Goal: Information Seeking & Learning: Compare options

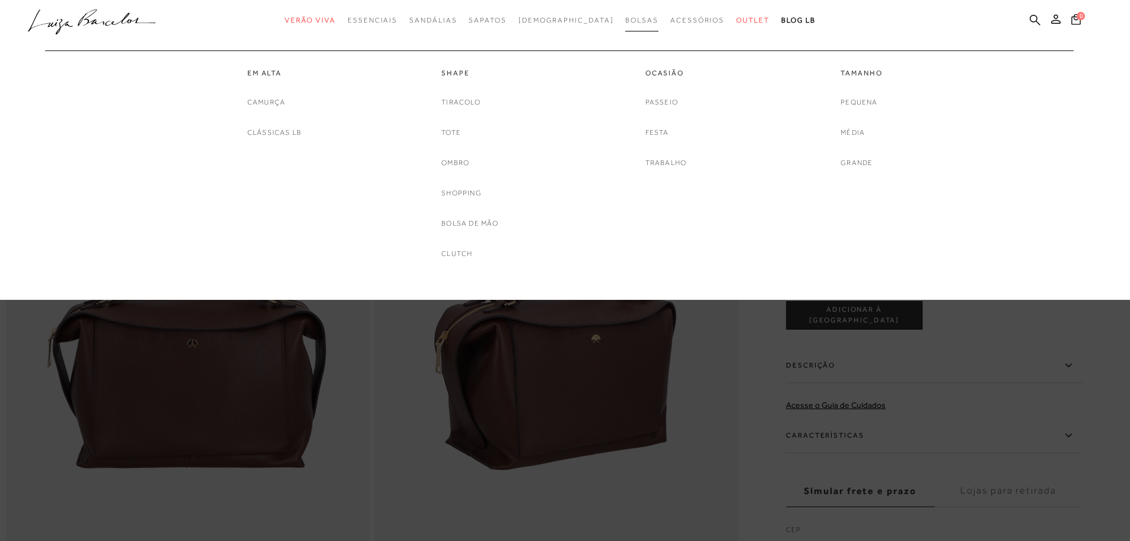
click at [625, 23] on span "Bolsas" at bounding box center [641, 20] width 33 height 8
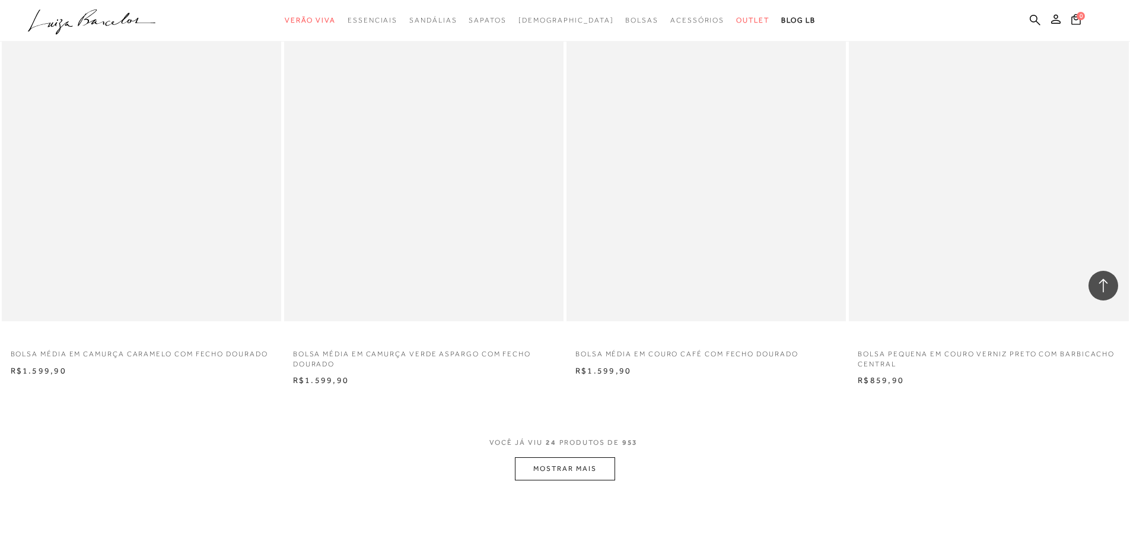
scroll to position [2670, 0]
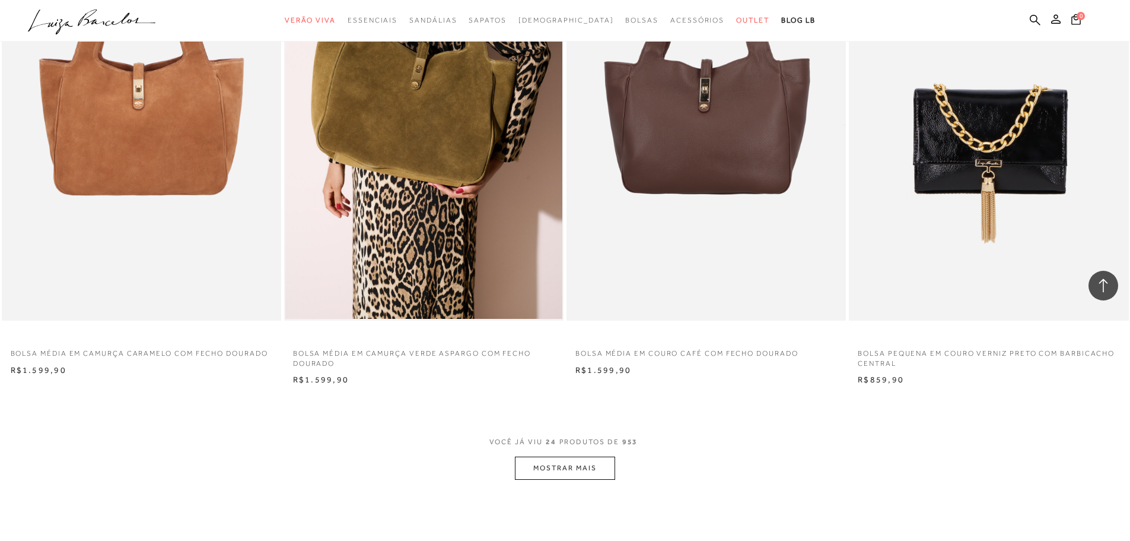
click at [563, 472] on button "MOSTRAR MAIS" at bounding box center [565, 467] width 100 height 23
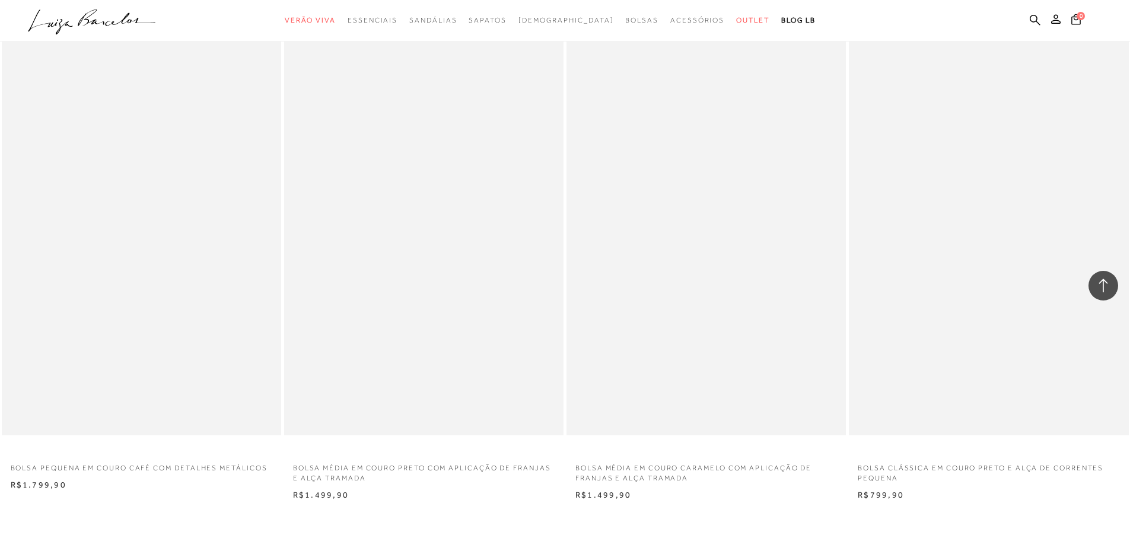
scroll to position [5637, 0]
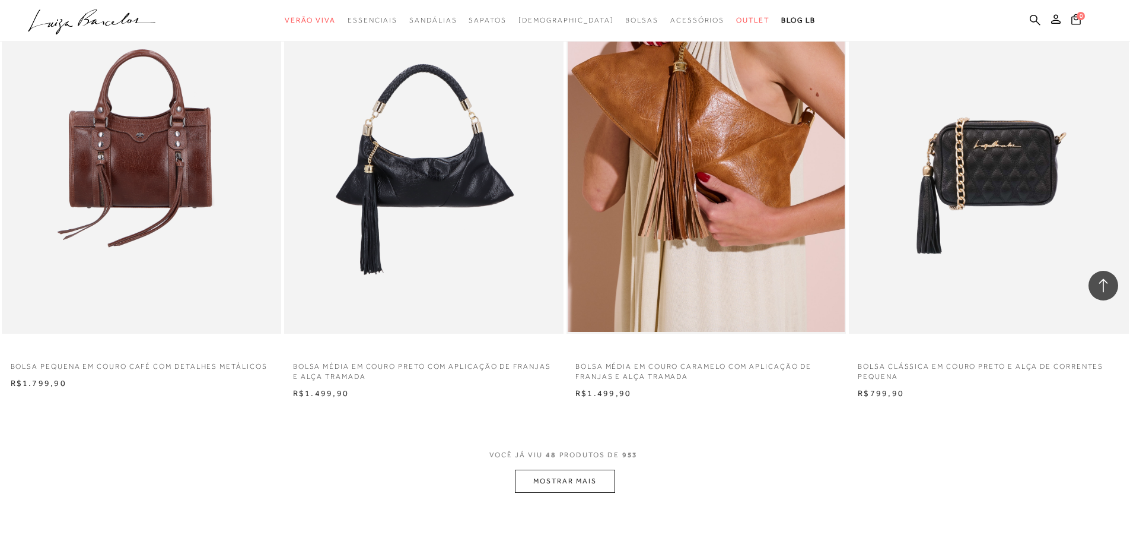
click at [585, 477] on button "MOSTRAR MAIS" at bounding box center [565, 480] width 100 height 23
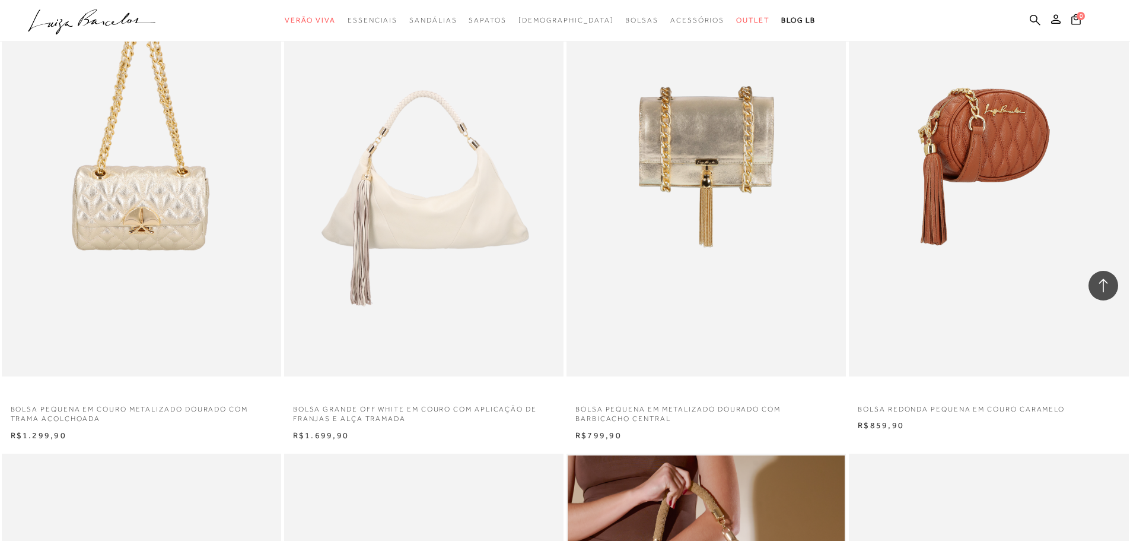
scroll to position [8011, 0]
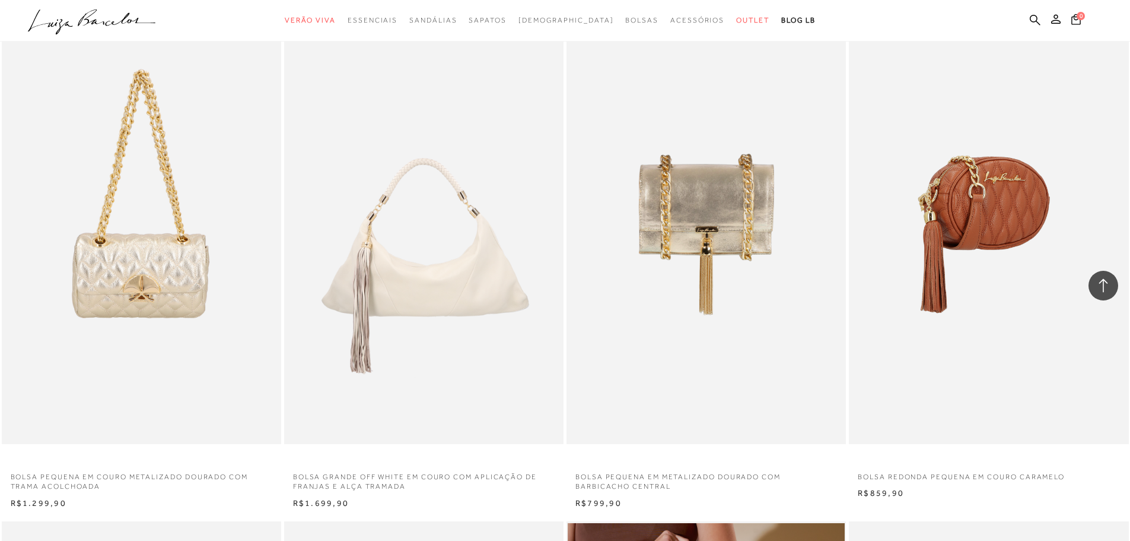
click at [1010, 237] on img at bounding box center [989, 234] width 278 height 420
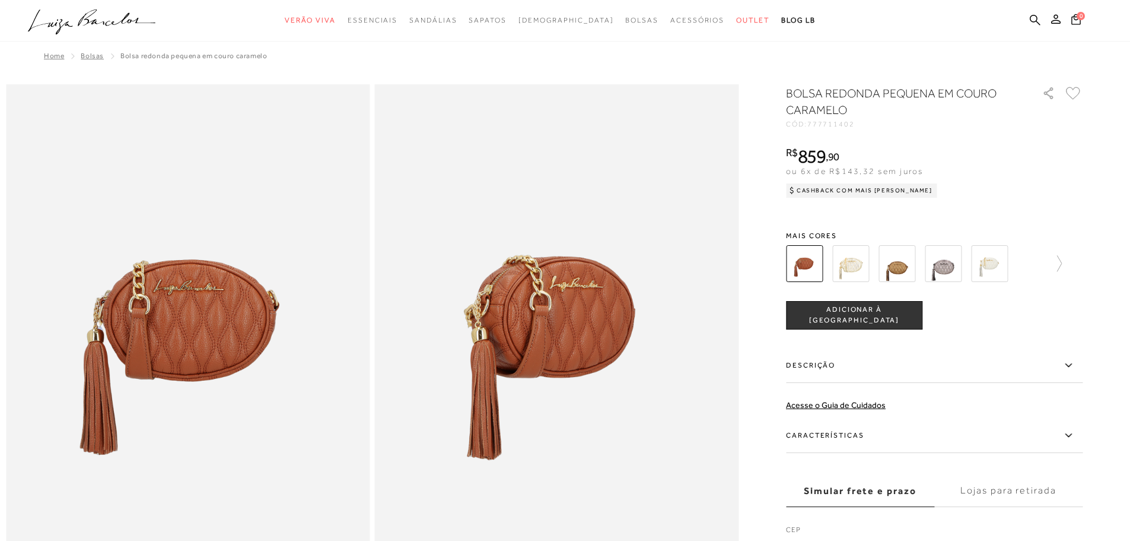
click at [863, 267] on img at bounding box center [851, 263] width 37 height 37
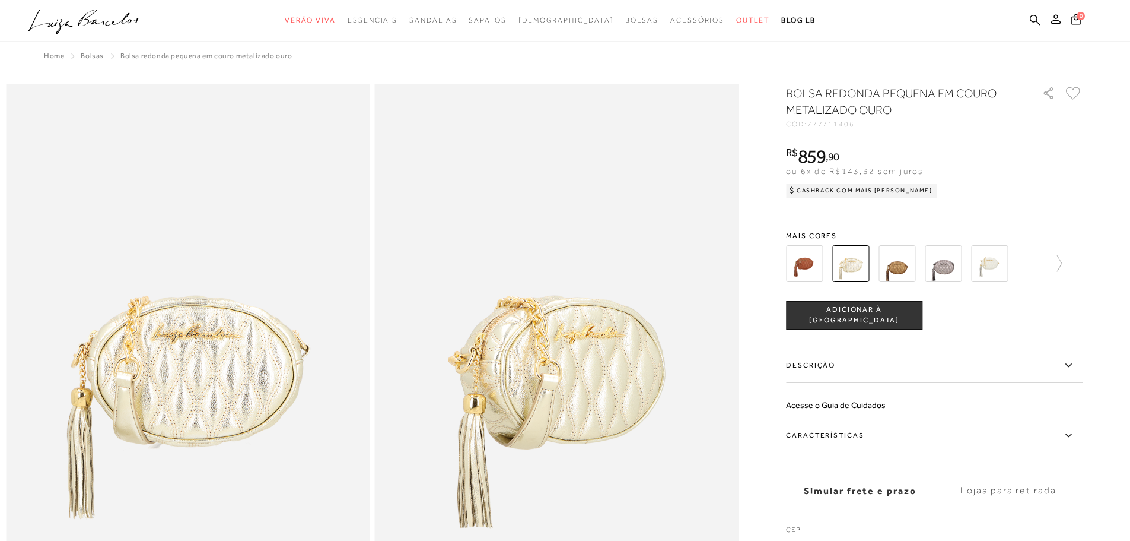
click at [910, 262] on img at bounding box center [897, 263] width 37 height 37
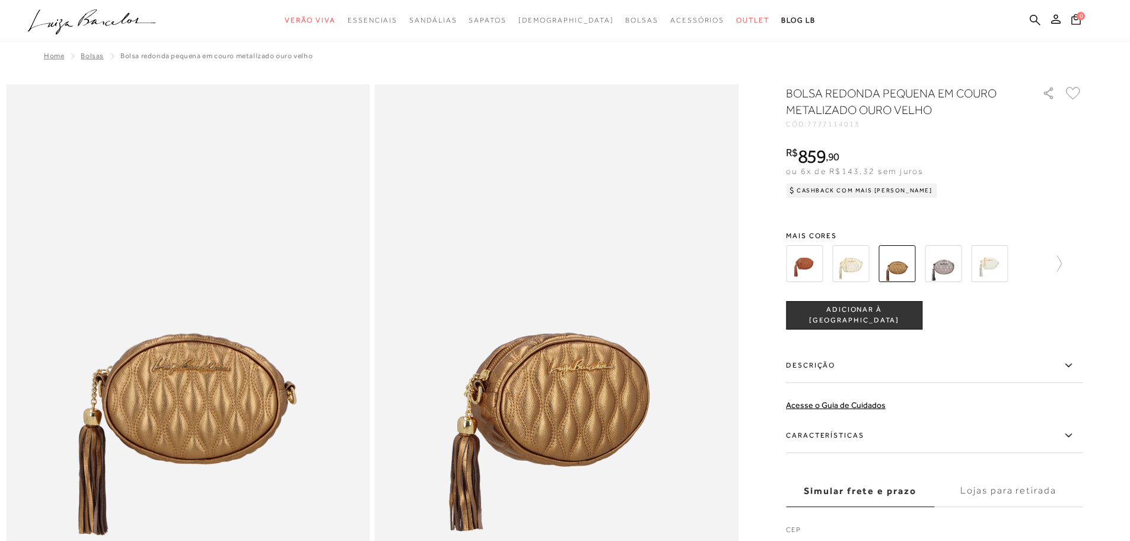
click at [957, 270] on img at bounding box center [943, 263] width 37 height 37
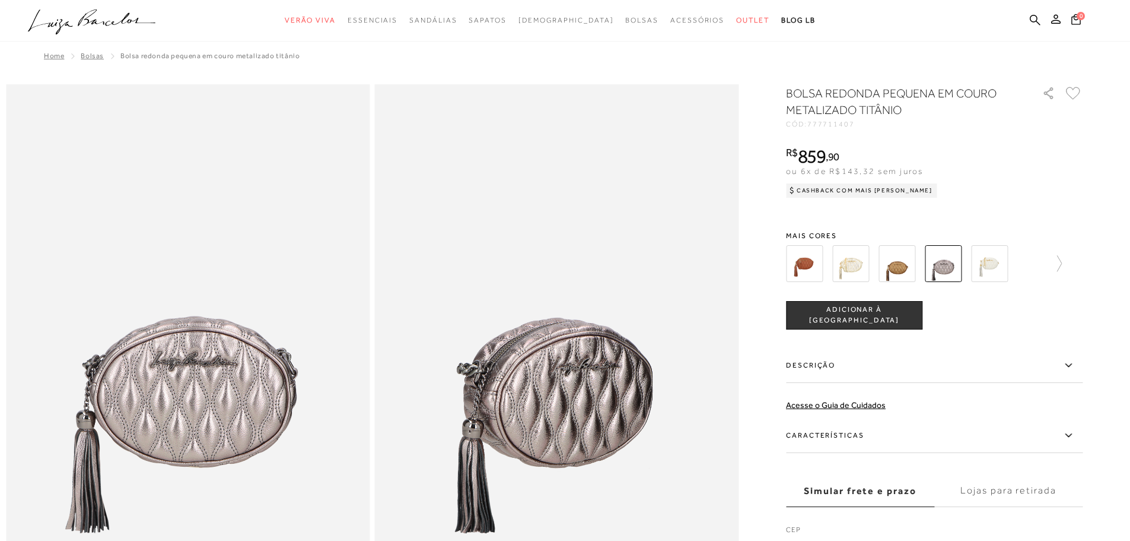
drag, startPoint x: 995, startPoint y: 225, endPoint x: 987, endPoint y: 236, distance: 14.0
click at [993, 228] on div "BOLSA REDONDA PEQUENA EM COURO METALIZADO TITÂNIO CÓD: 777711407 × É necessário…" at bounding box center [934, 326] width 297 height 482
click at [988, 263] on img at bounding box center [989, 263] width 37 height 37
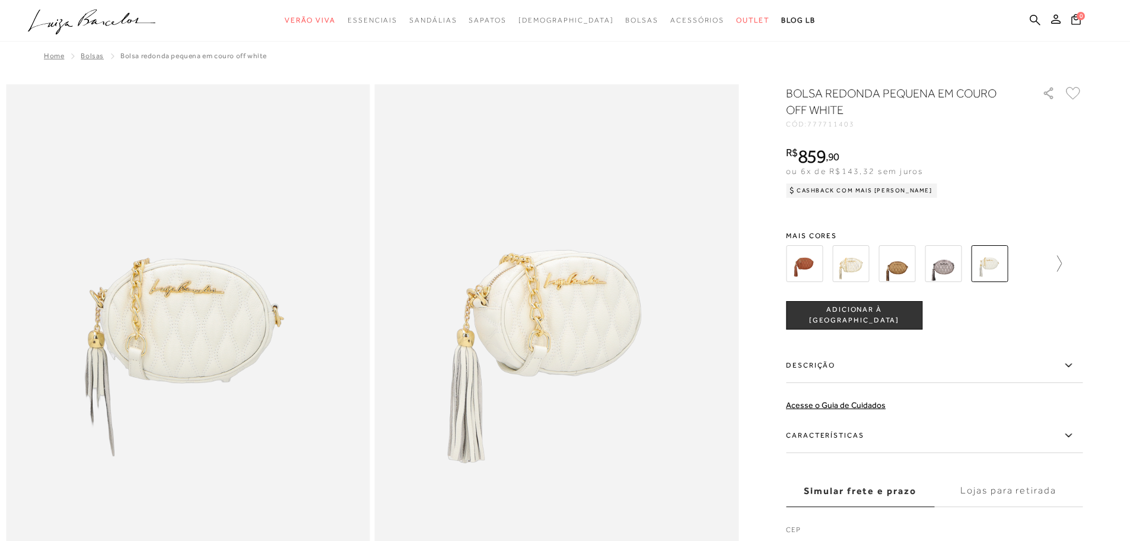
click at [1060, 262] on icon at bounding box center [1054, 263] width 17 height 17
click at [841, 263] on img at bounding box center [825, 263] width 37 height 37
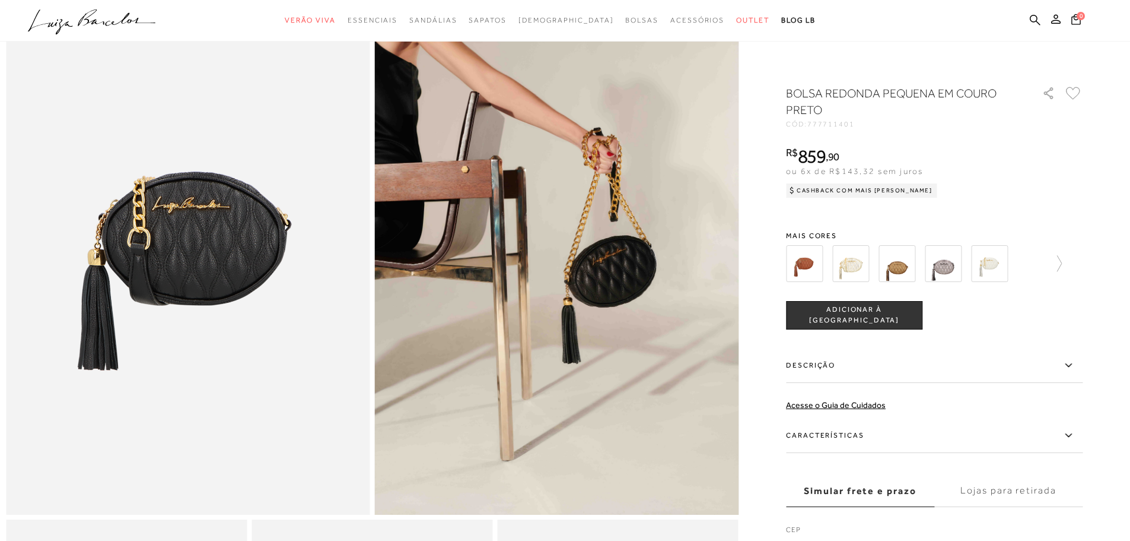
scroll to position [119, 0]
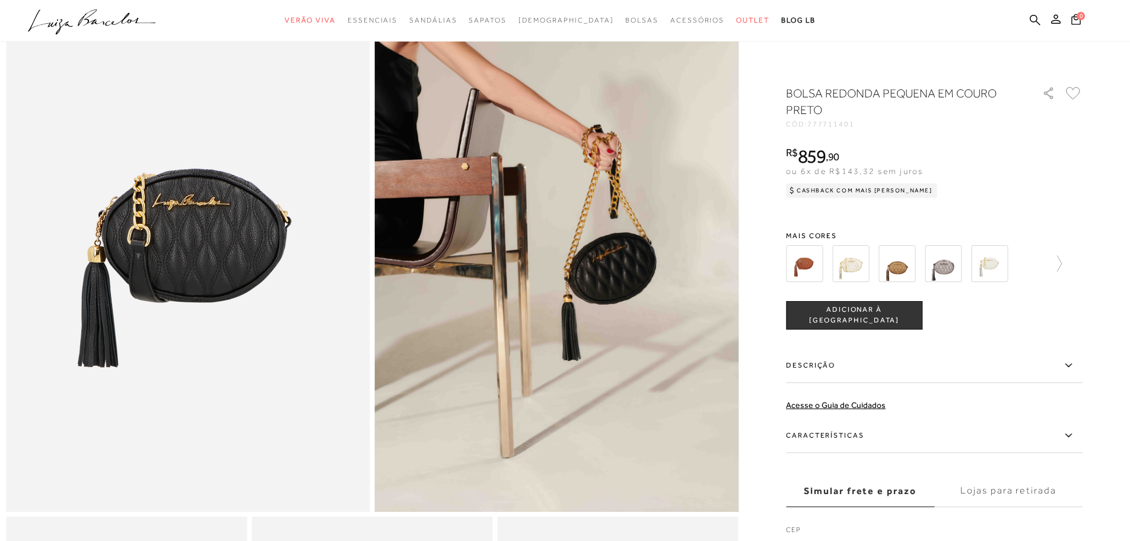
click at [994, 267] on img at bounding box center [989, 263] width 37 height 37
click at [995, 265] on img at bounding box center [989, 263] width 37 height 37
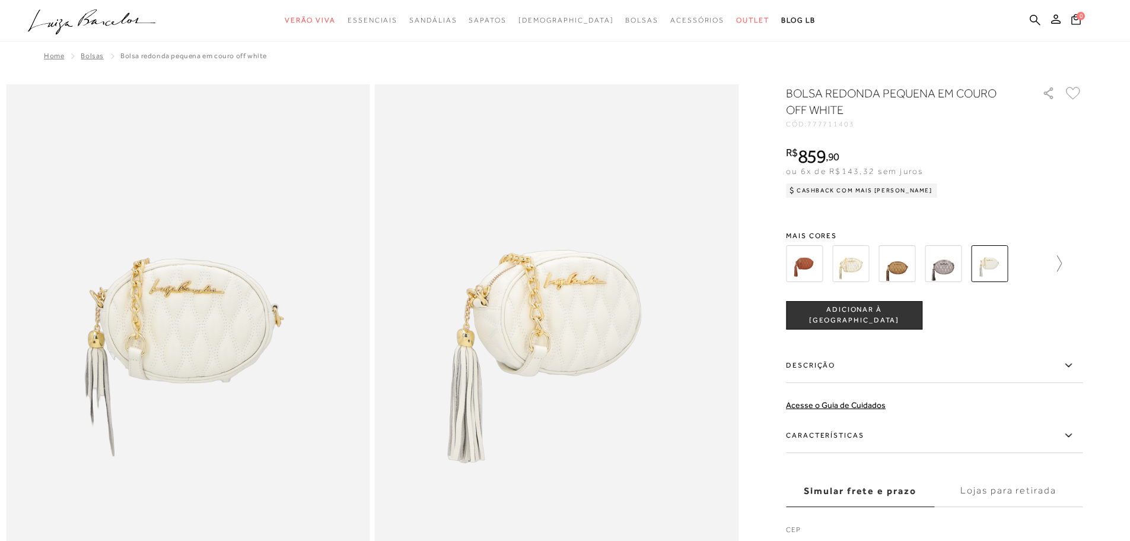
click at [1060, 255] on icon at bounding box center [1054, 263] width 17 height 17
click at [827, 263] on img at bounding box center [825, 263] width 37 height 37
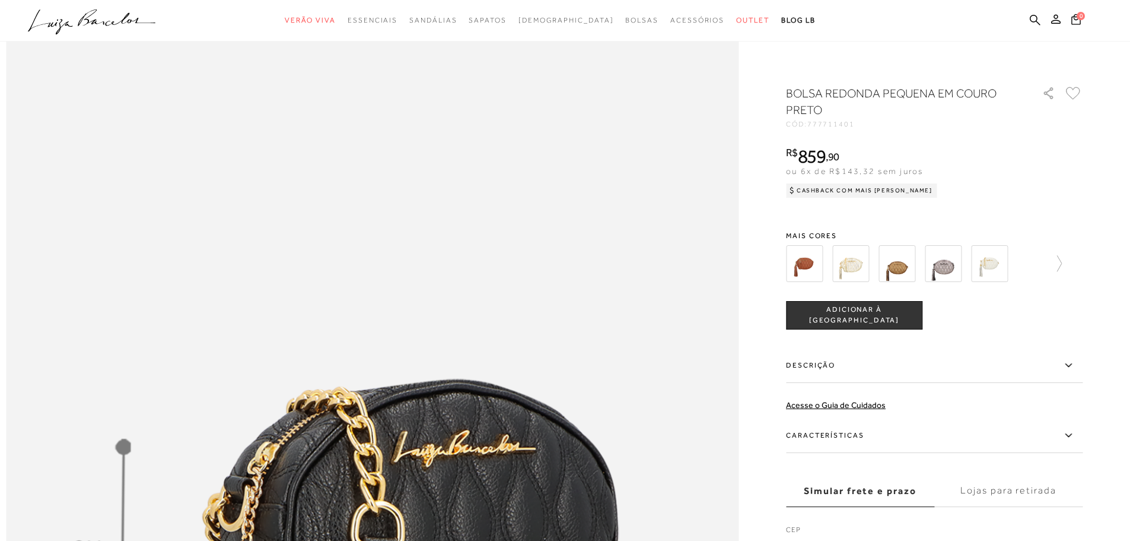
scroll to position [1009, 0]
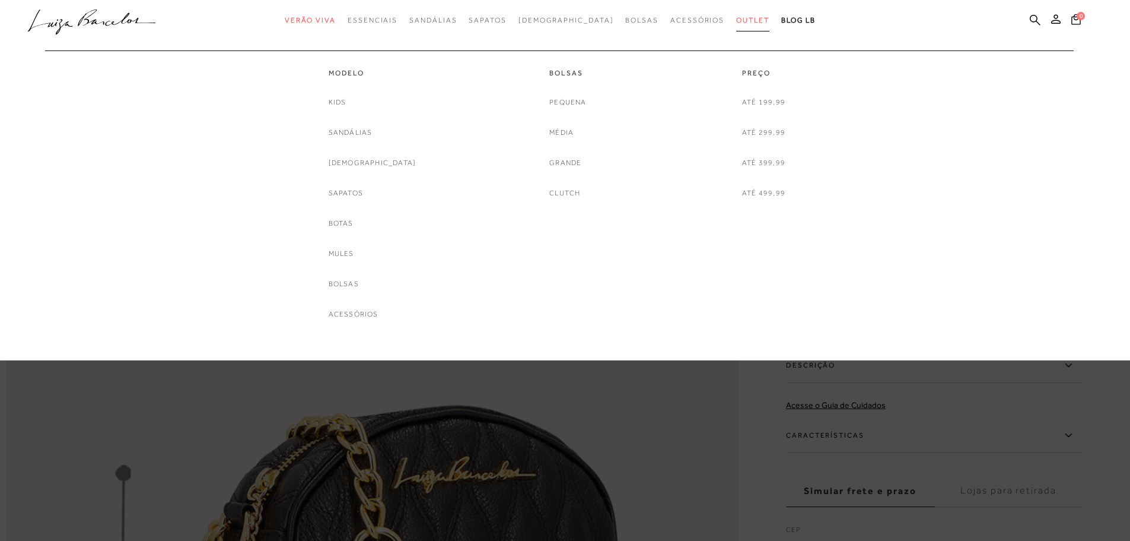
click at [736, 20] on span "Outlet" at bounding box center [752, 20] width 33 height 8
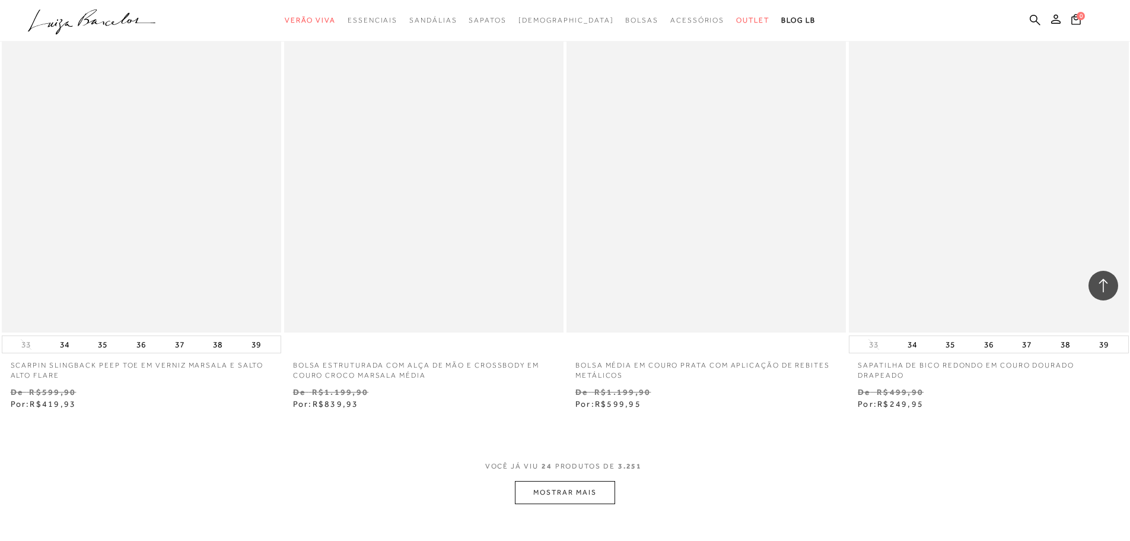
scroll to position [2730, 0]
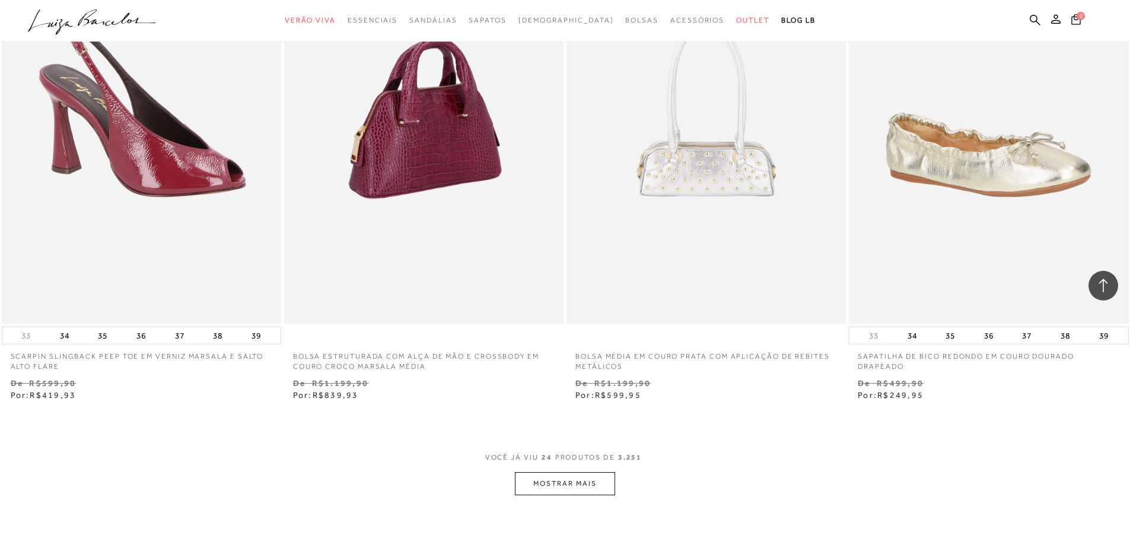
click at [398, 190] on img at bounding box center [424, 114] width 278 height 420
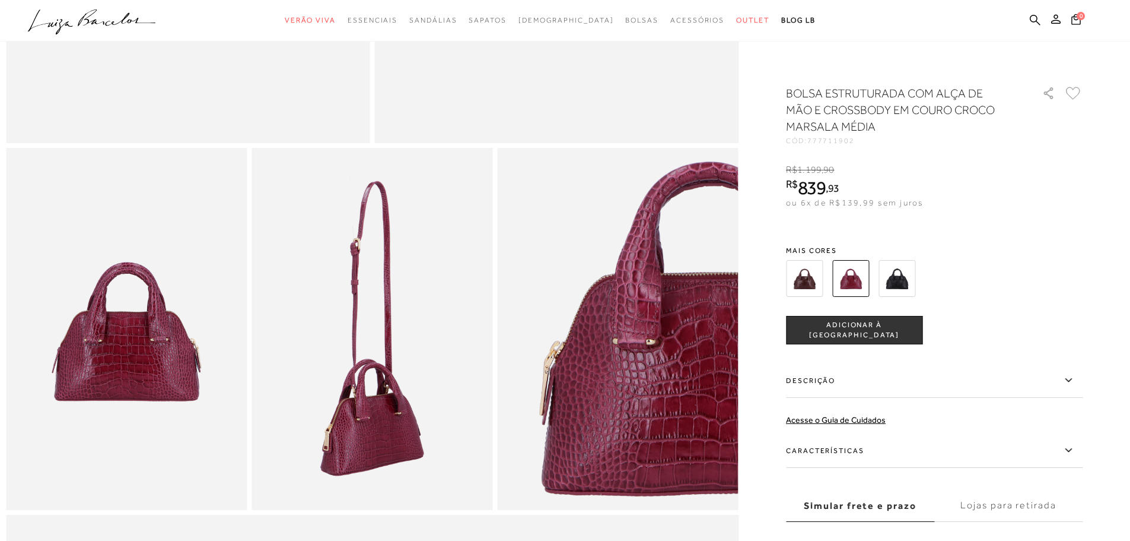
scroll to position [593, 0]
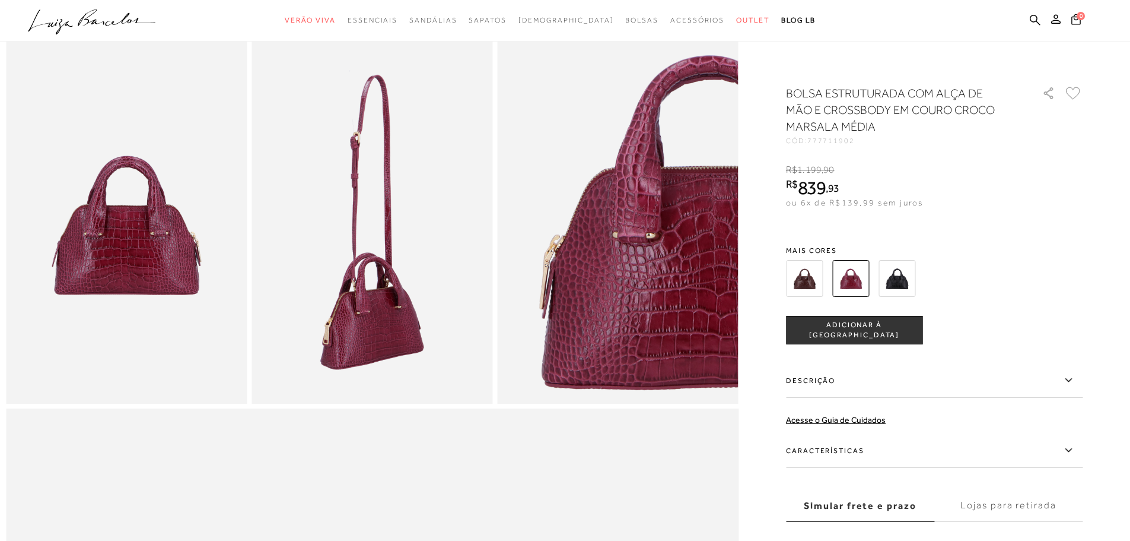
click at [911, 281] on img at bounding box center [897, 278] width 37 height 37
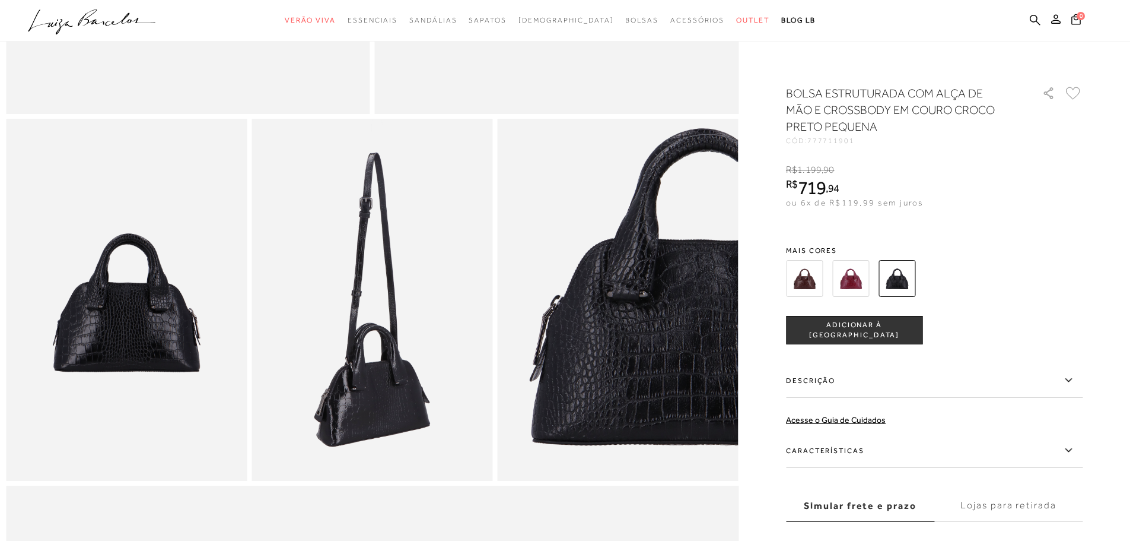
scroll to position [534, 0]
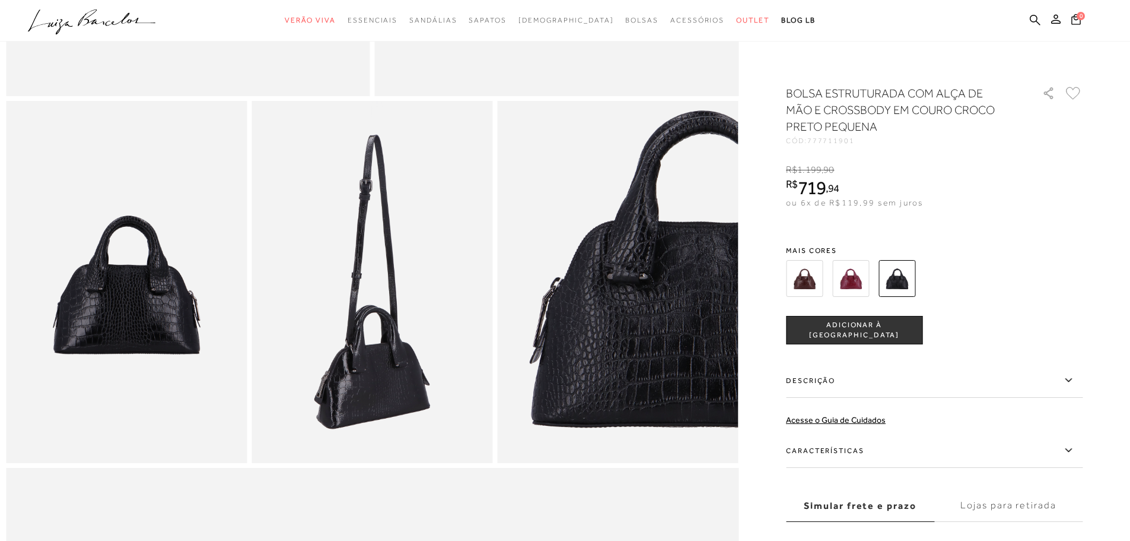
click at [799, 270] on img at bounding box center [804, 278] width 37 height 37
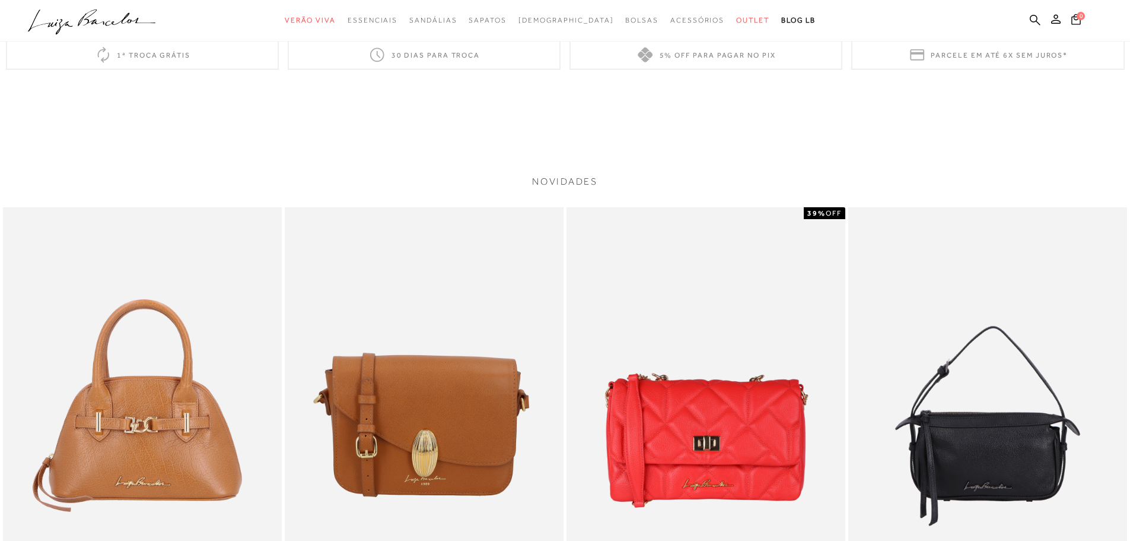
scroll to position [2196, 0]
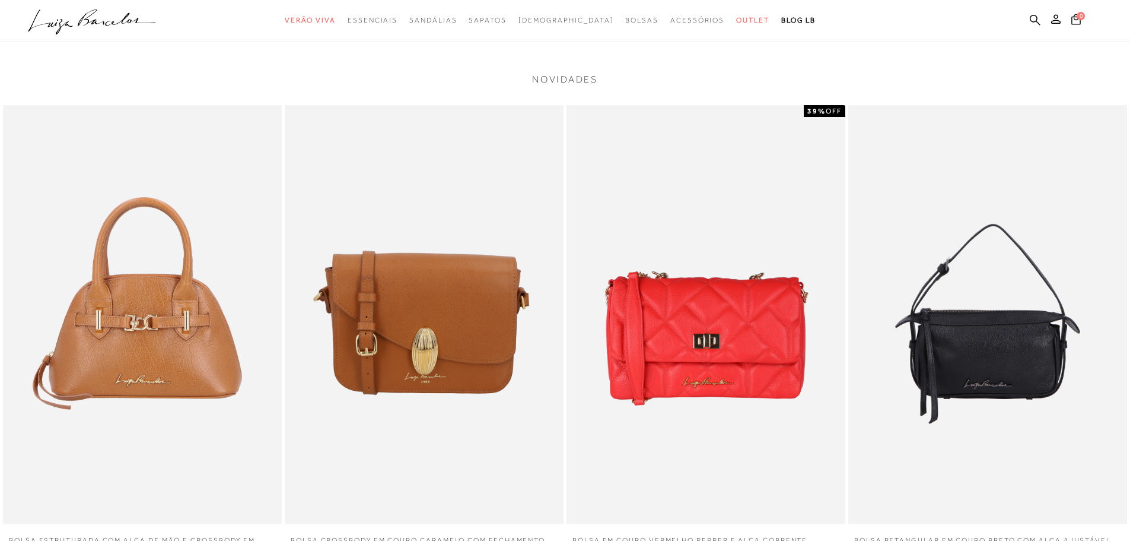
click at [412, 335] on img at bounding box center [424, 314] width 279 height 418
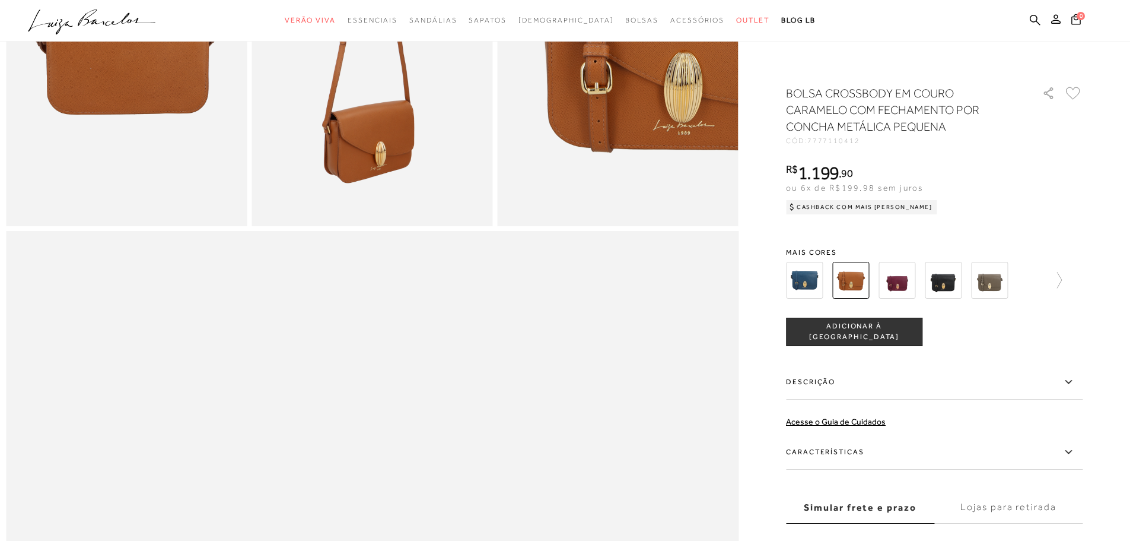
scroll to position [771, 0]
drag, startPoint x: 903, startPoint y: 273, endPoint x: 912, endPoint y: 271, distance: 9.7
click at [903, 273] on img at bounding box center [897, 280] width 37 height 37
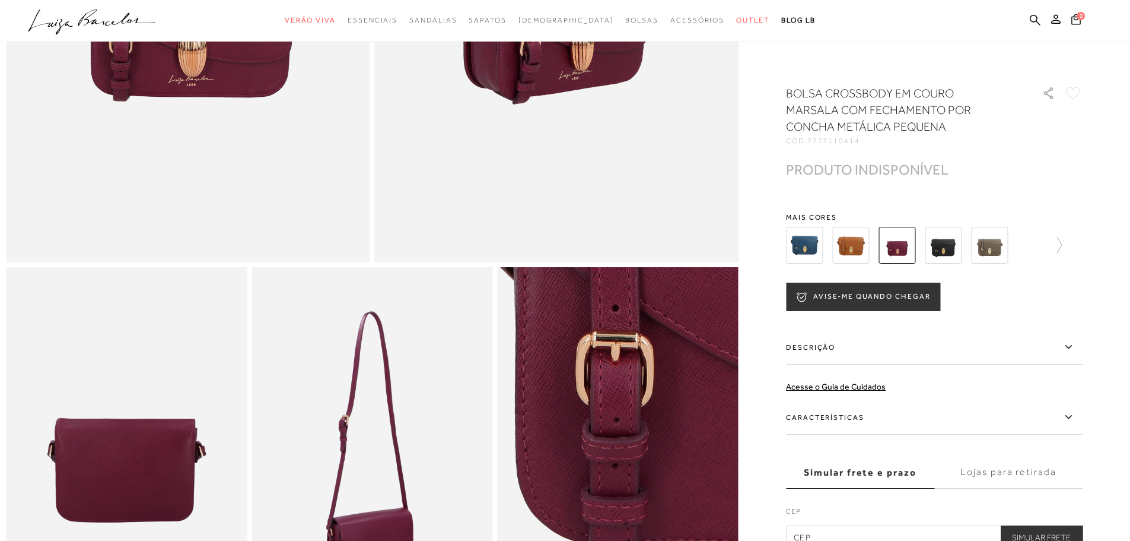
scroll to position [356, 0]
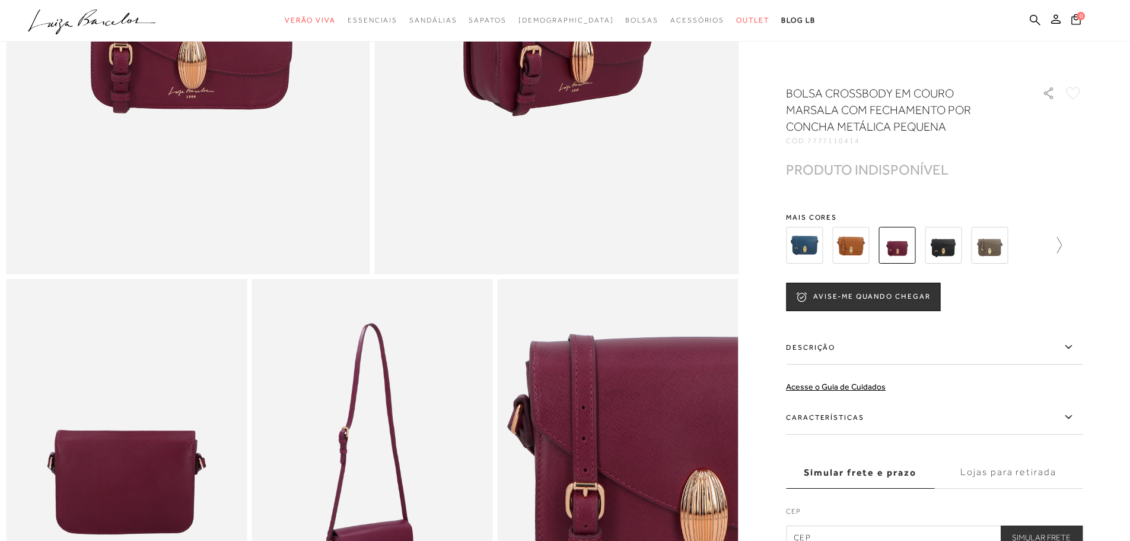
click at [1059, 242] on icon at bounding box center [1054, 245] width 17 height 17
click at [798, 246] on icon at bounding box center [794, 245] width 17 height 17
click at [958, 241] on img at bounding box center [943, 245] width 37 height 37
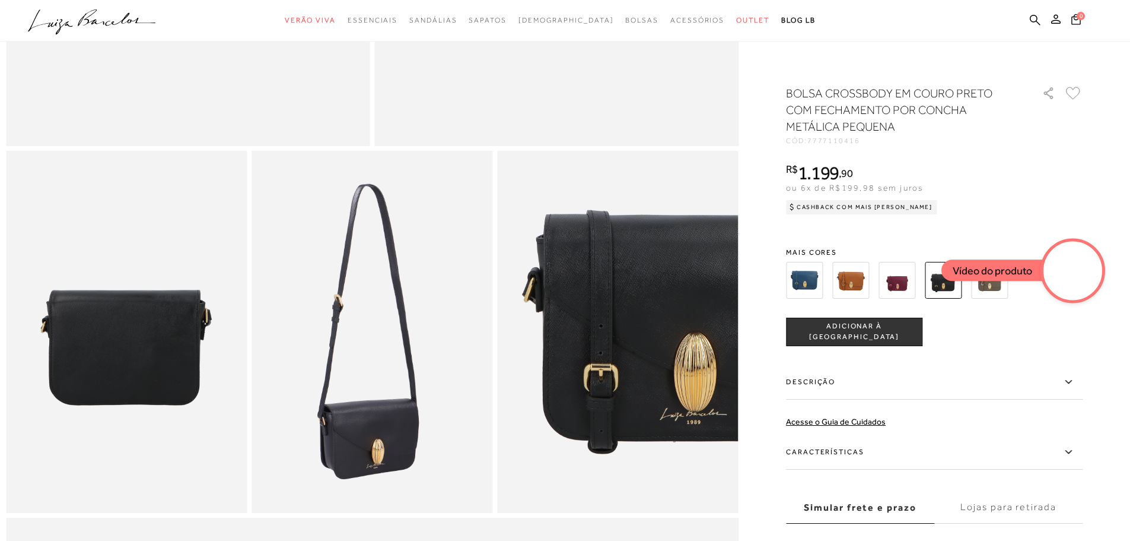
scroll to position [593, 0]
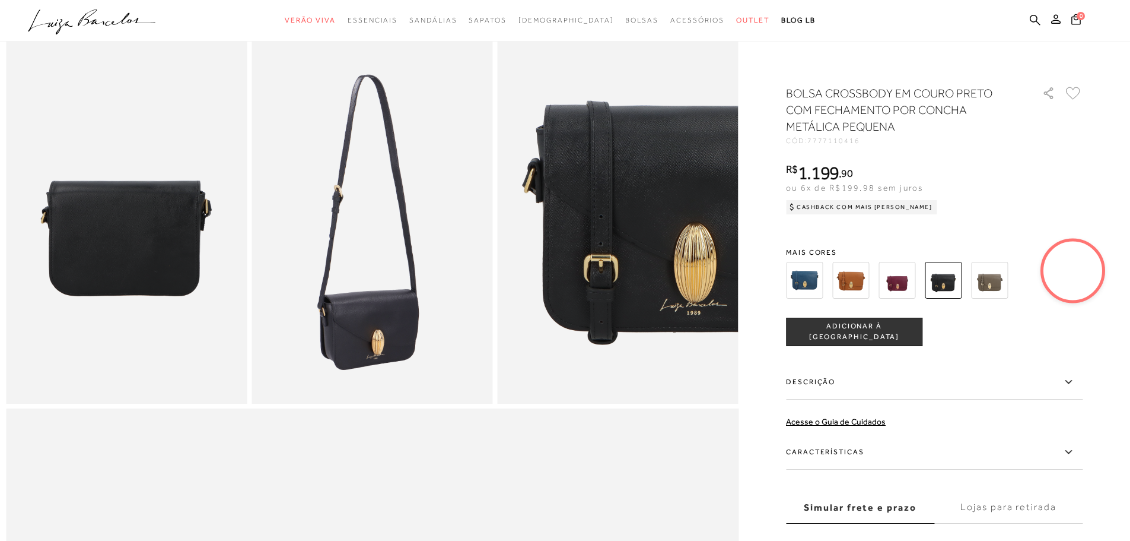
click at [1096, 268] on video at bounding box center [1074, 271] width 56 height 56
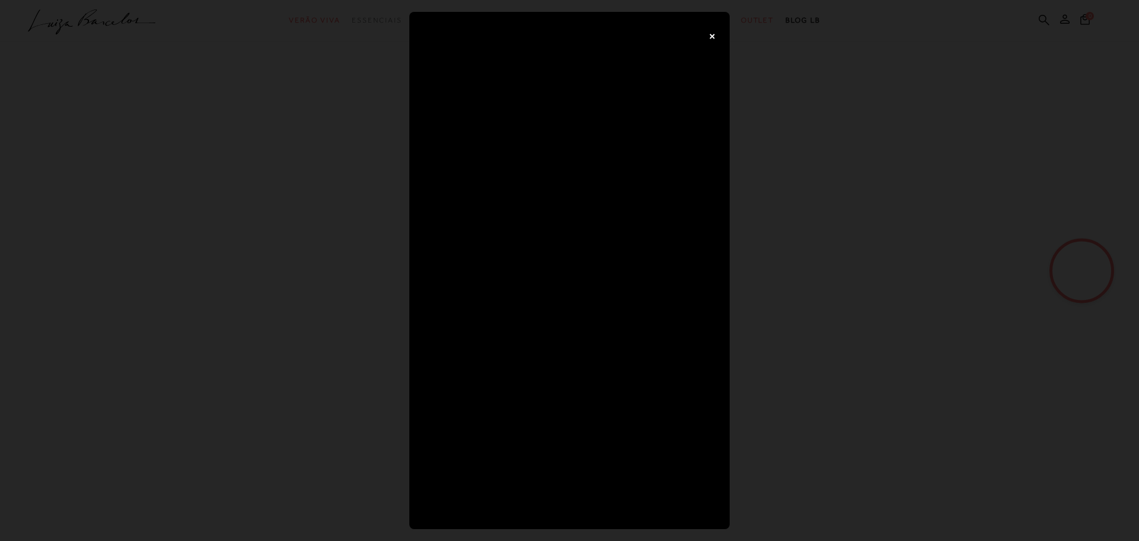
click at [710, 36] on button "×" at bounding box center [712, 36] width 24 height 24
